Goal: Task Accomplishment & Management: Manage account settings

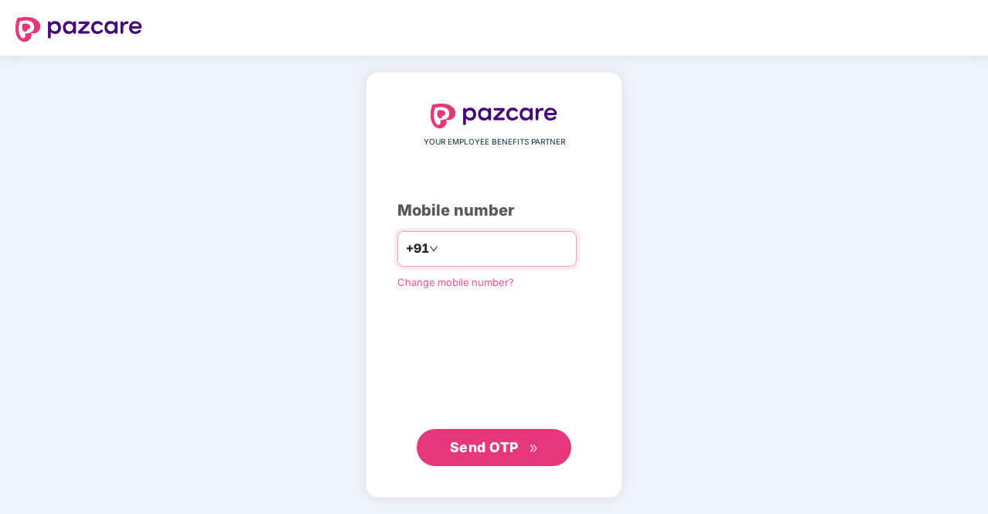
type input "**********"
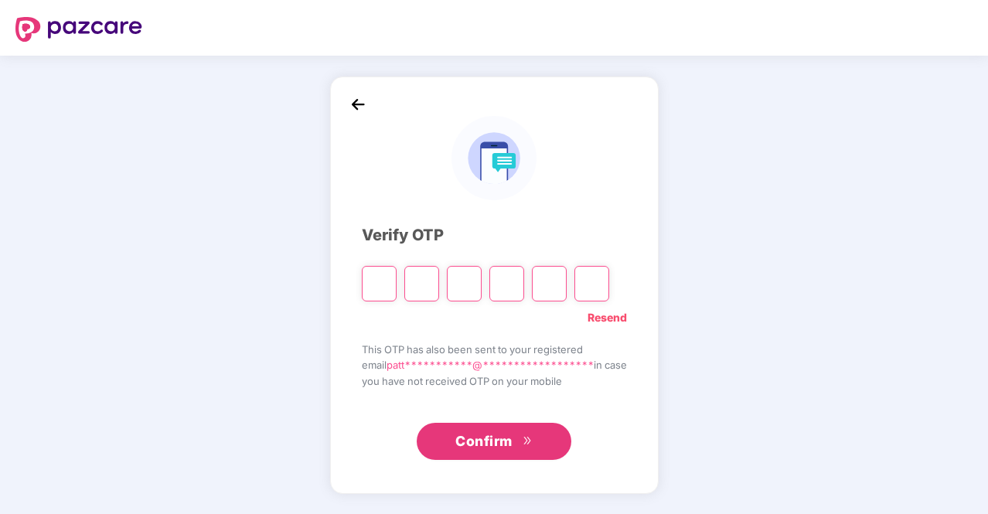
type input "*"
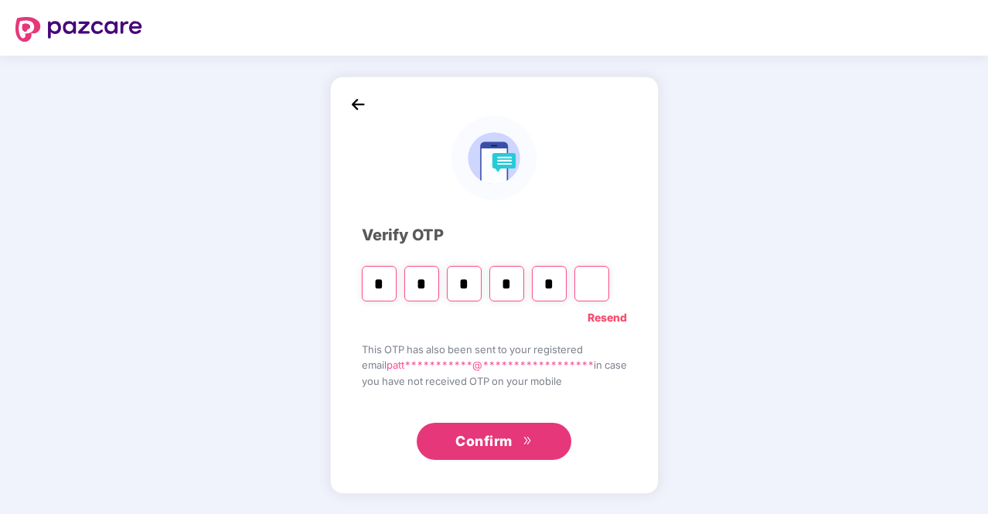
type input "*"
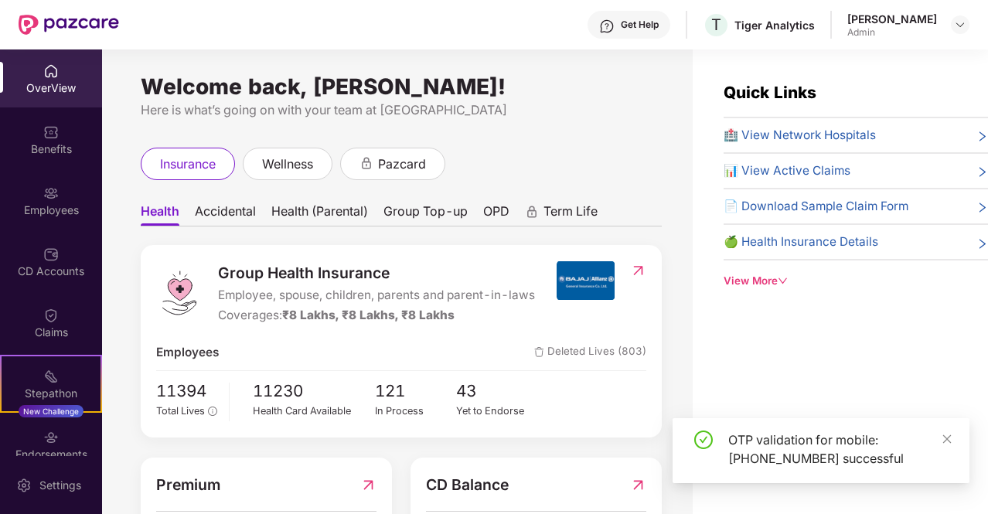
click at [925, 32] on div "Admin" at bounding box center [892, 32] width 90 height 12
click at [880, 28] on div "Admin" at bounding box center [892, 32] width 90 height 12
click at [953, 32] on div at bounding box center [960, 24] width 19 height 19
click at [966, 24] on img at bounding box center [960, 25] width 12 height 12
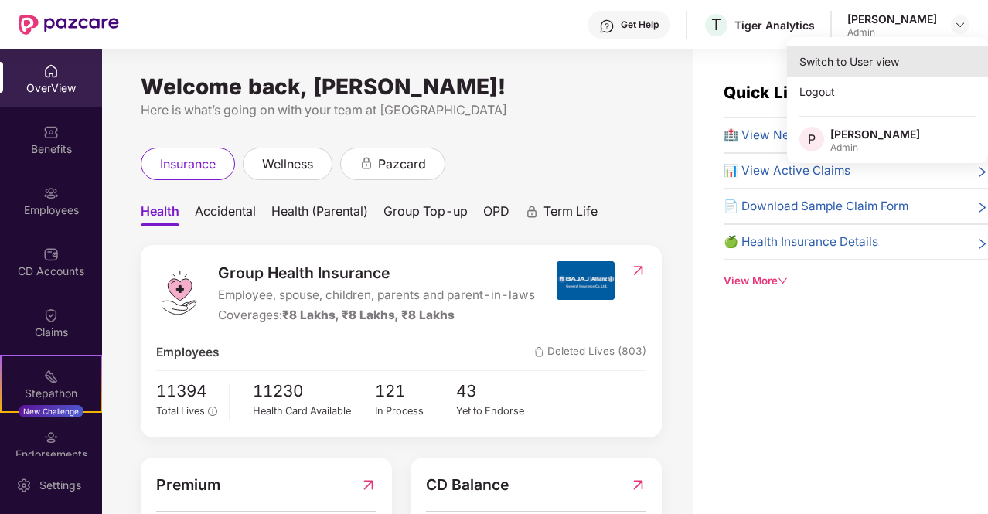
click at [858, 54] on div "Switch to User view" at bounding box center [887, 61] width 201 height 30
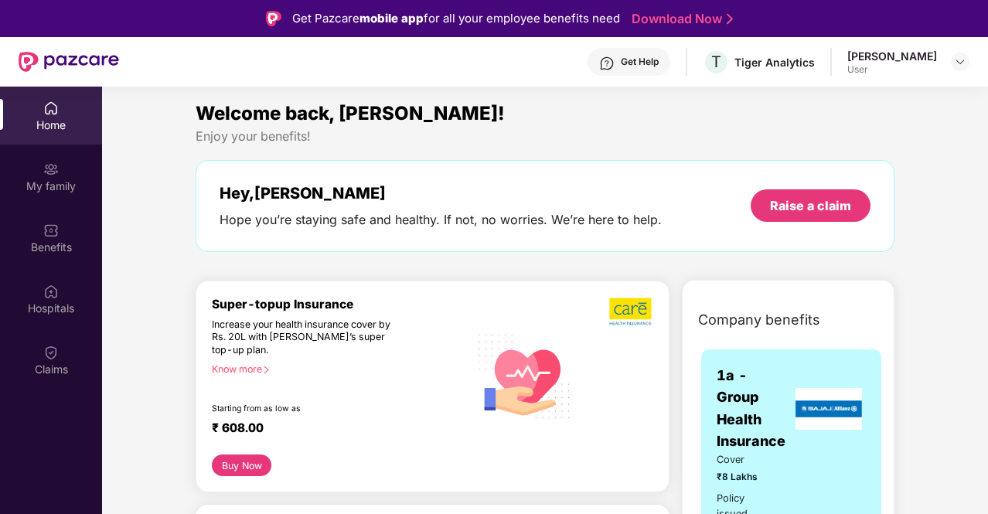
click at [908, 61] on div "[PERSON_NAME]" at bounding box center [892, 56] width 90 height 15
click at [971, 69] on header "Get Help T Tiger Analytics [PERSON_NAME] User" at bounding box center [494, 61] width 988 height 49
click at [965, 63] on img at bounding box center [960, 62] width 12 height 12
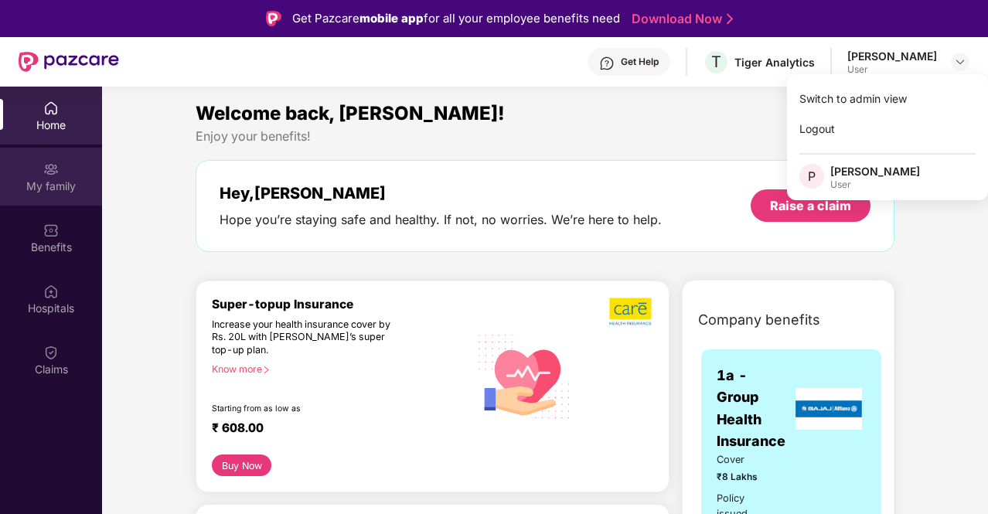
click at [46, 180] on div "My family" at bounding box center [51, 186] width 102 height 15
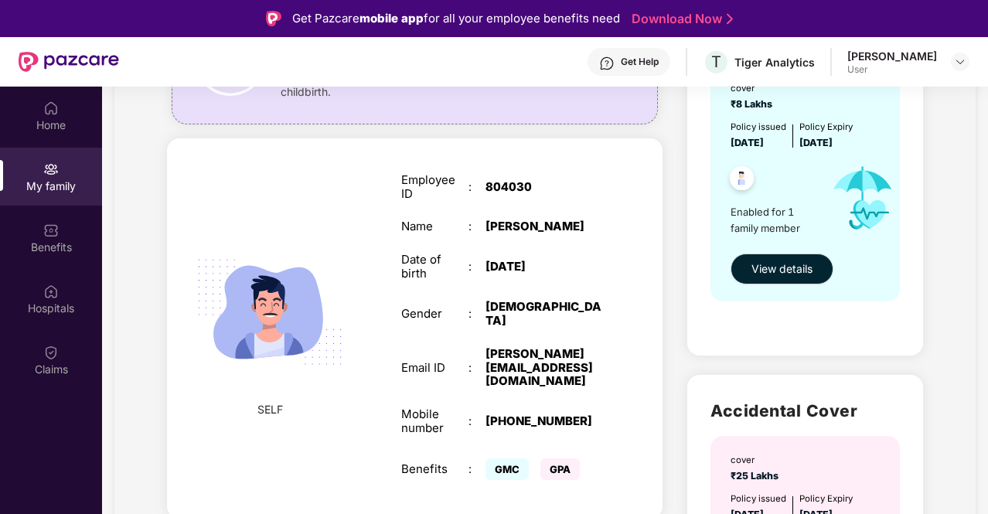
scroll to position [162, 0]
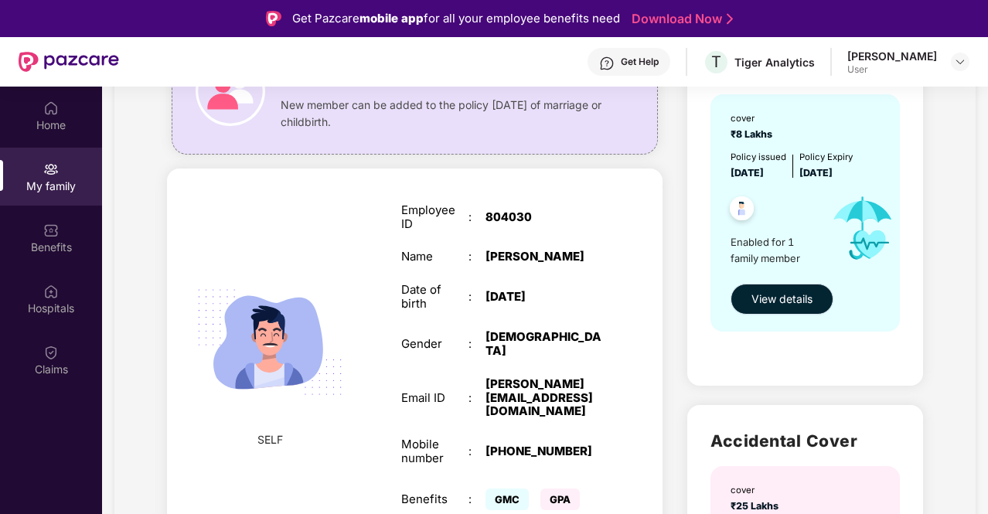
click at [795, 305] on span "View details" at bounding box center [782, 299] width 61 height 17
